Goal: Find specific fact: Find specific fact

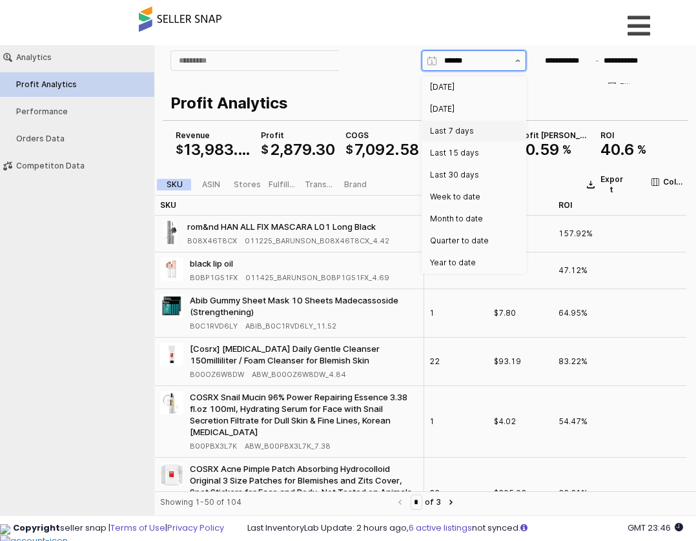
click at [502, 134] on div "Last 7 days" at bounding box center [470, 131] width 80 height 10
type input "**********"
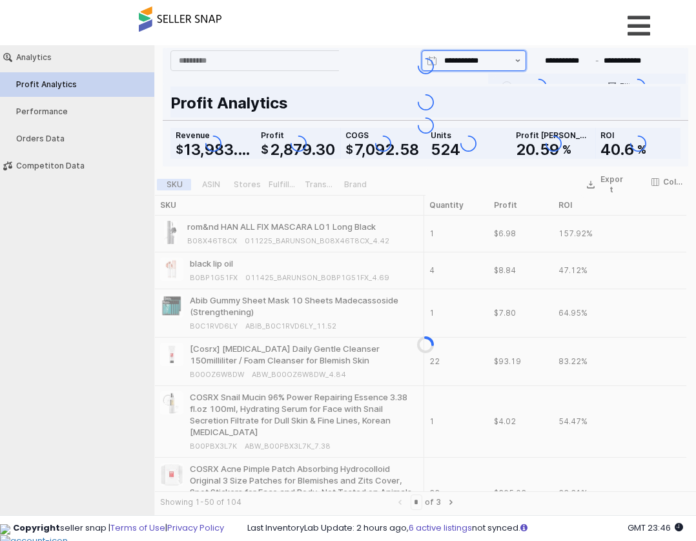
type input "**********"
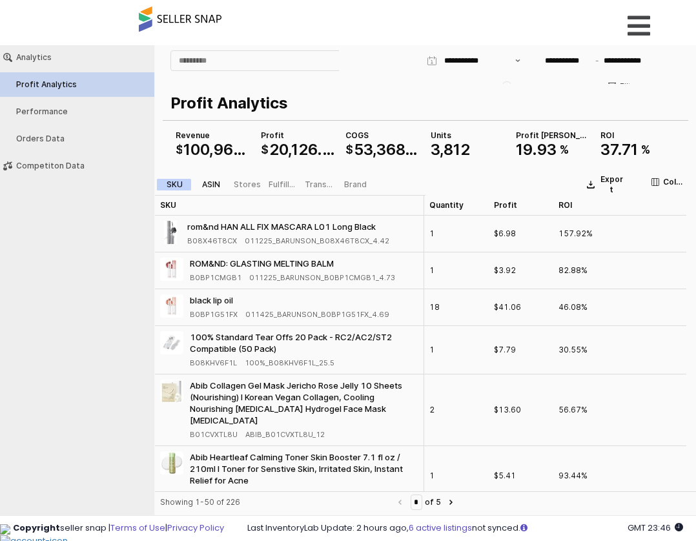
click at [215, 187] on div "ASIN" at bounding box center [211, 184] width 18 height 9
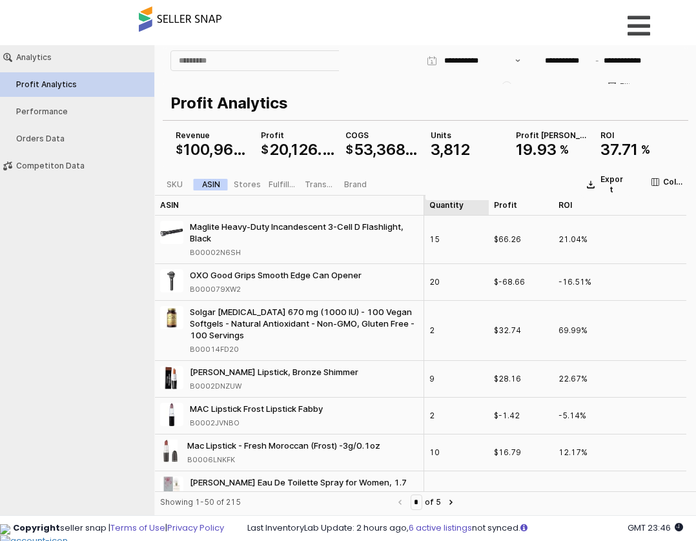
click at [473, 212] on div "Quantity Quantity" at bounding box center [456, 205] width 65 height 21
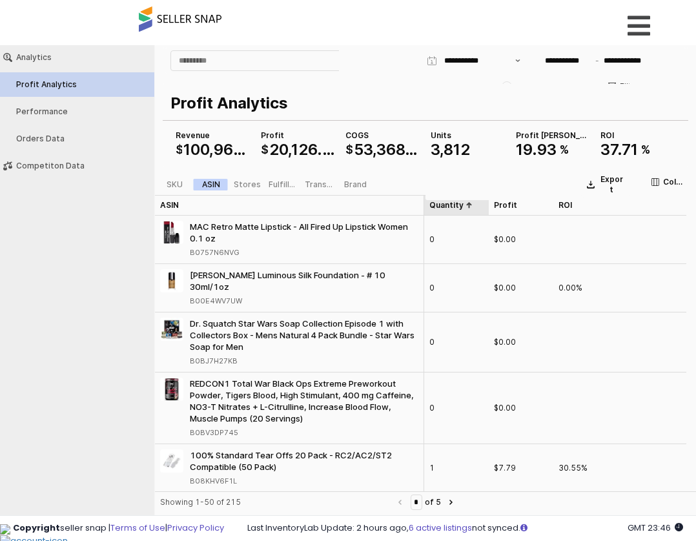
click at [473, 212] on div "Quantity Quantity" at bounding box center [456, 205] width 65 height 21
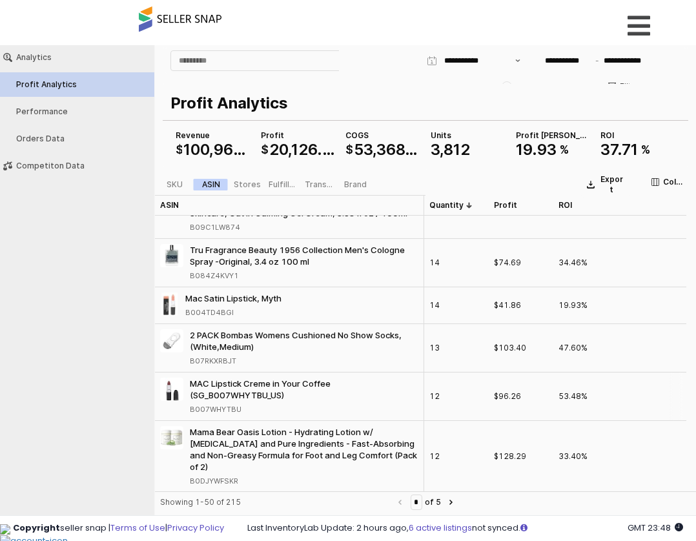
scroll to position [2330, 0]
click at [452, 502] on icon "Next page" at bounding box center [450, 502] width 3 height 5
type input "*"
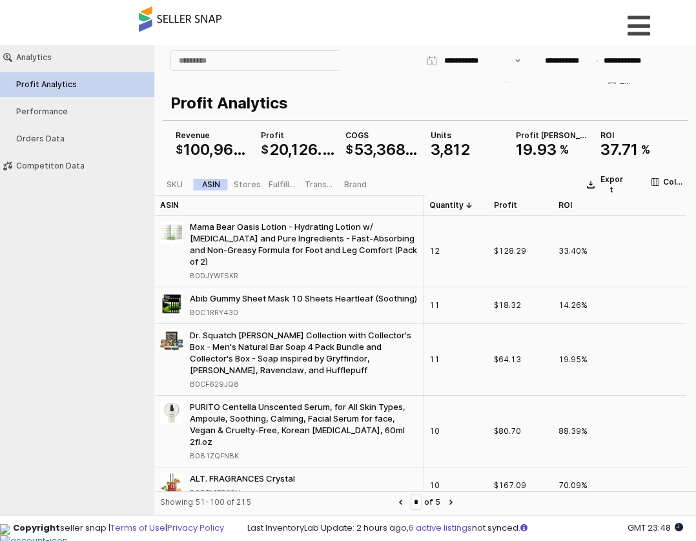
scroll to position [129, 0]
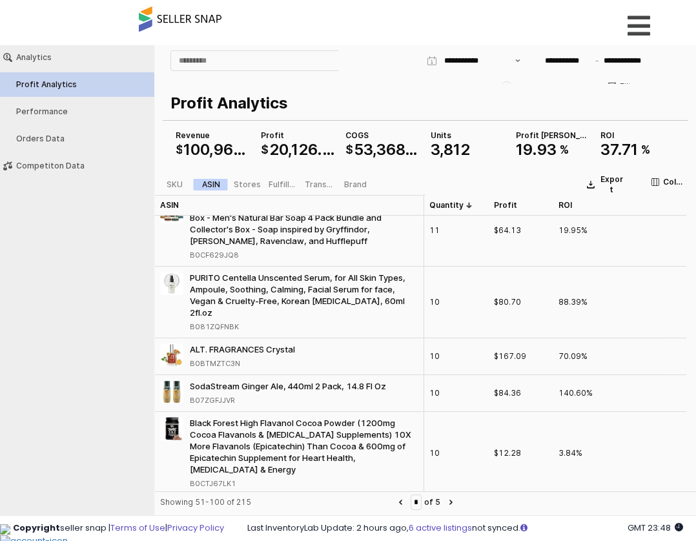
click at [230, 358] on div "B0BTMZTC3N" at bounding box center [215, 364] width 50 height 12
copy div "B0BTMZTC3N"
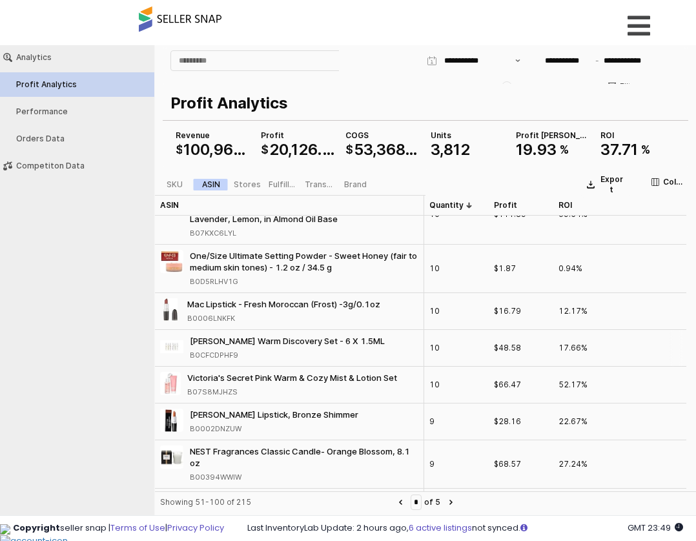
scroll to position [516, 0]
